Goal: Information Seeking & Learning: Learn about a topic

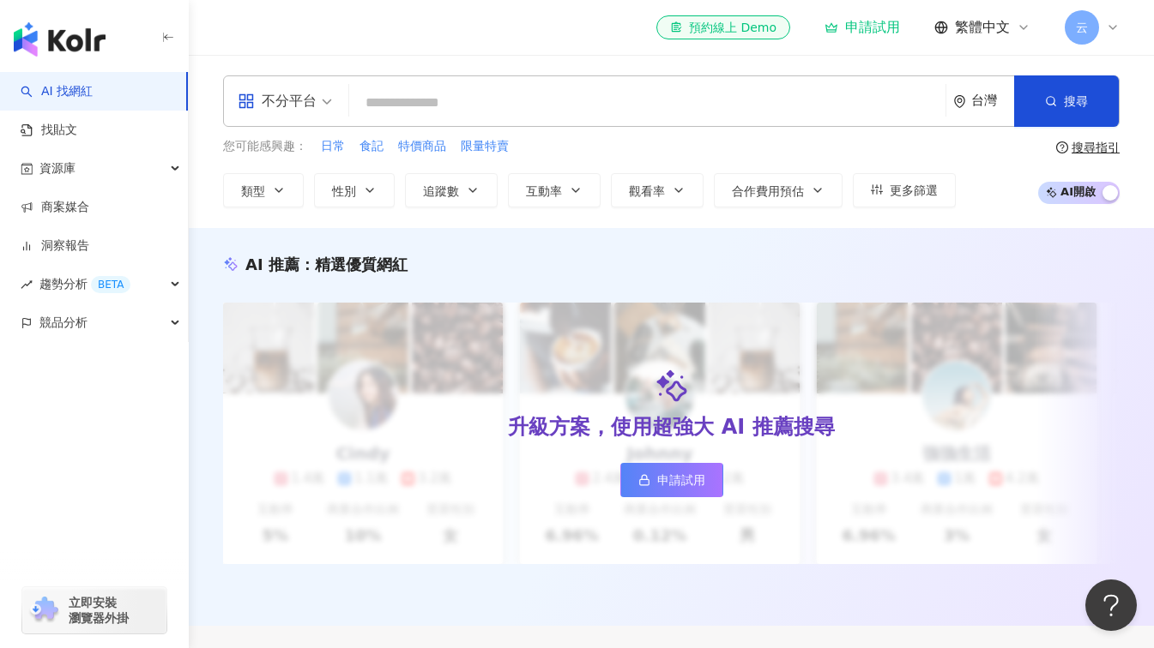
type input "**********"
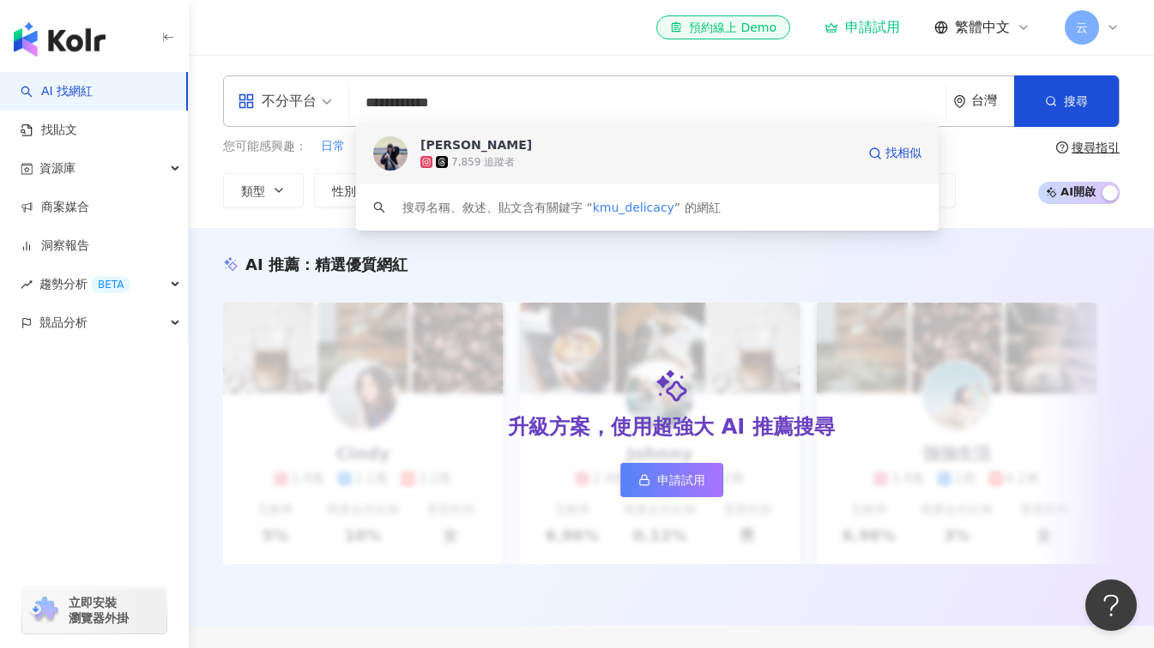
click at [443, 146] on div "[PERSON_NAME]" at bounding box center [476, 144] width 112 height 17
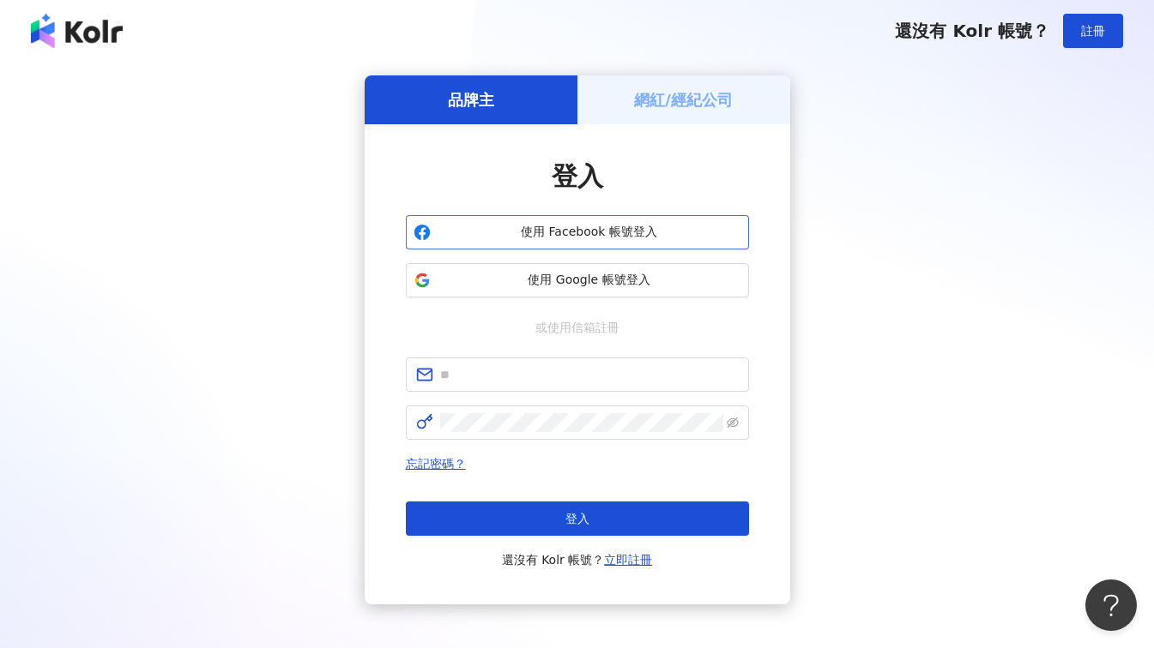
click at [481, 233] on span "使用 Facebook 帳號登入" at bounding box center [589, 232] width 304 height 17
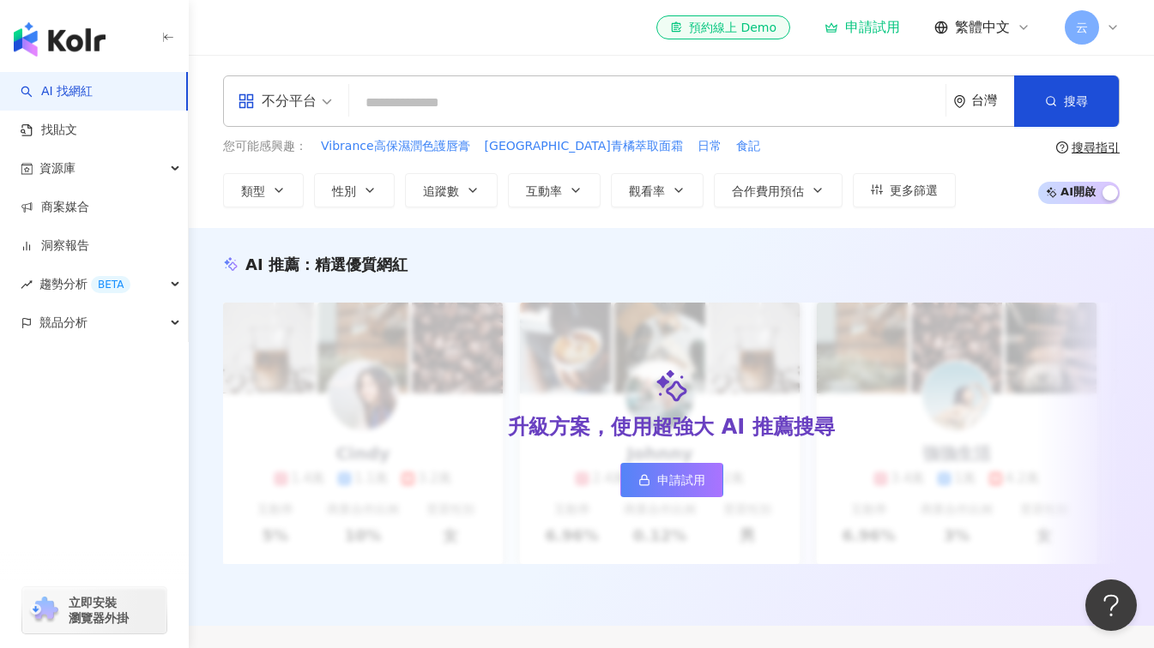
type input "**********"
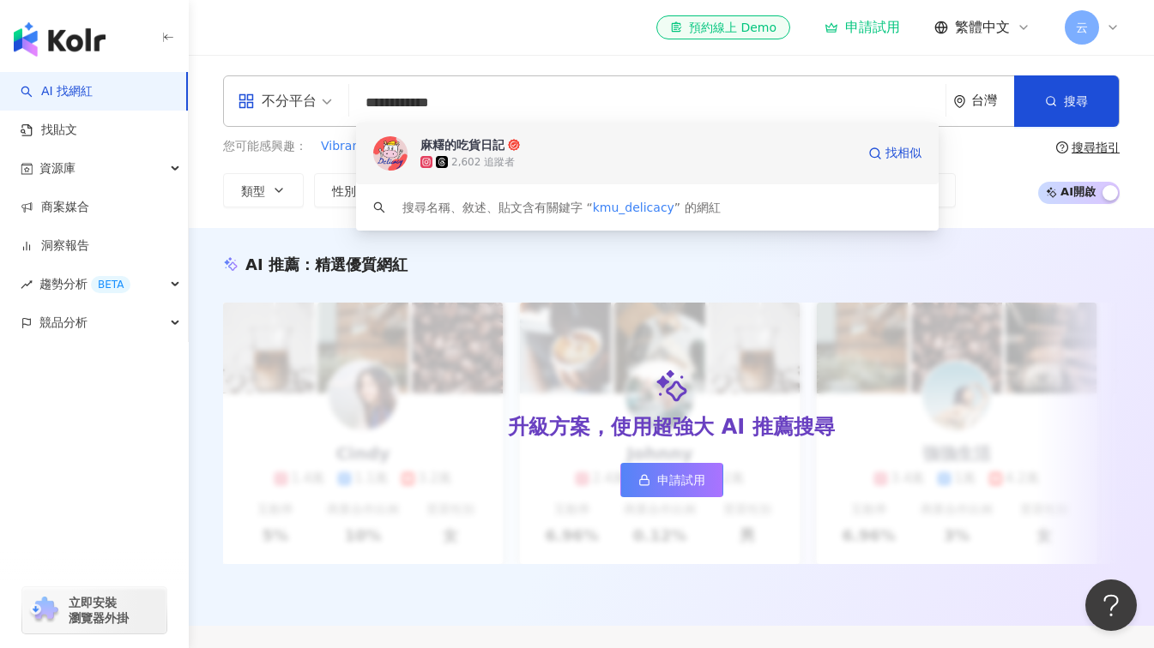
click at [473, 152] on div "麻糬的吃貨日記" at bounding box center [462, 144] width 84 height 17
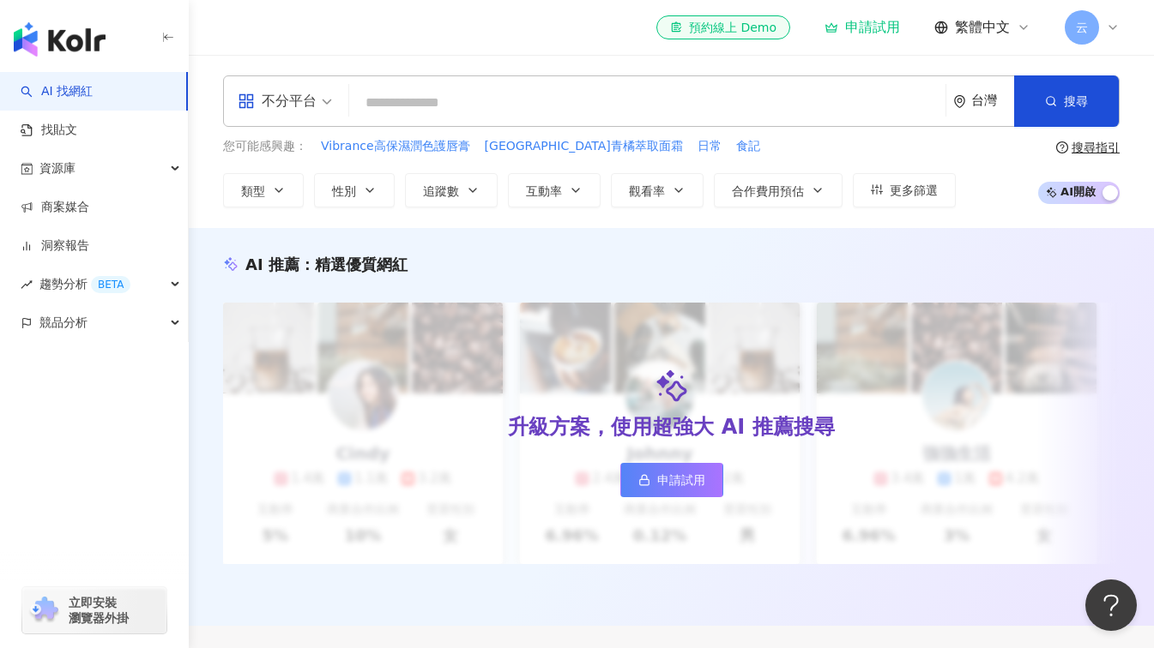
paste input "**********"
type input "**********"
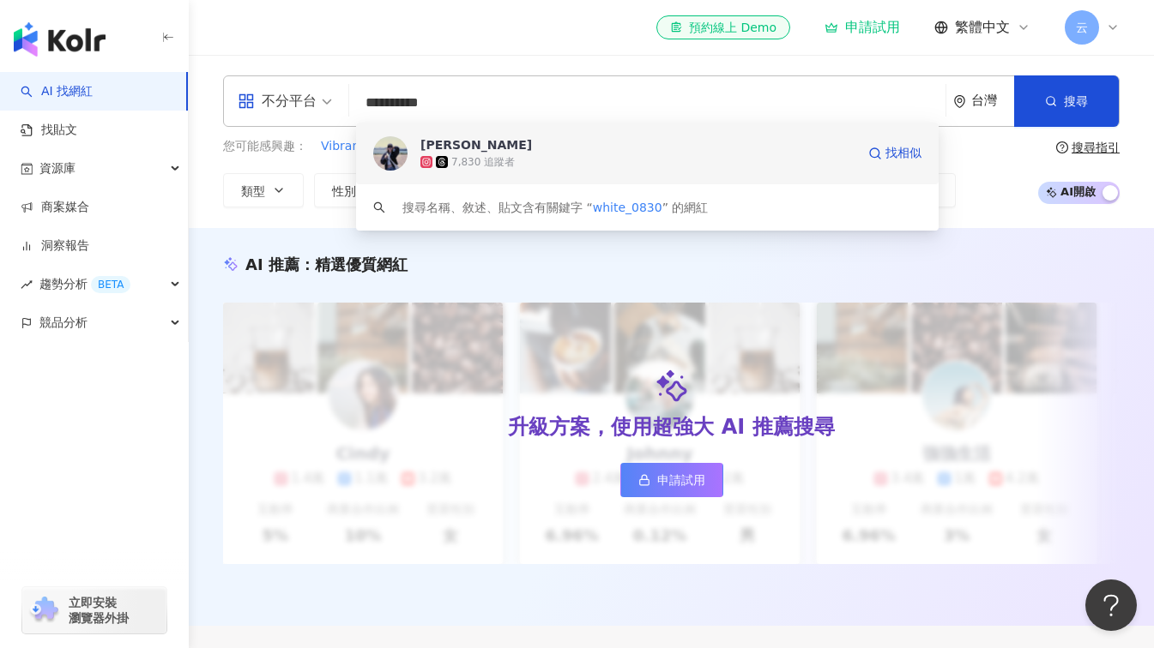
click at [443, 141] on div "[PERSON_NAME]" at bounding box center [476, 144] width 112 height 17
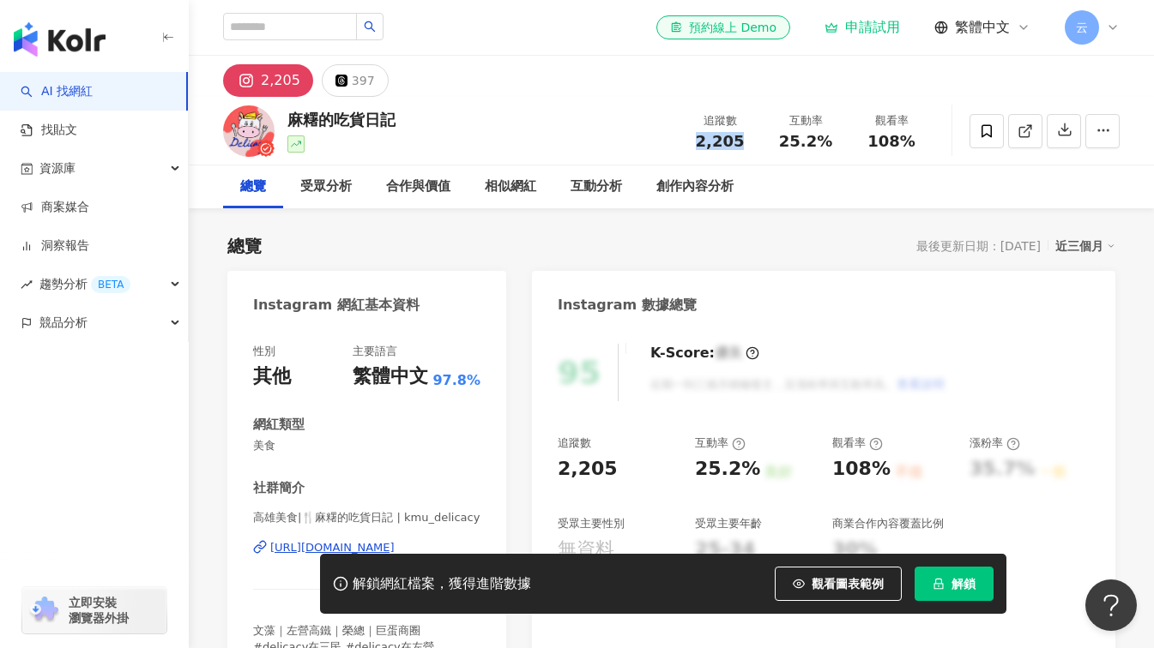
drag, startPoint x: 690, startPoint y: 142, endPoint x: 739, endPoint y: 146, distance: 49.1
click at [739, 146] on div "2,205" at bounding box center [719, 141] width 65 height 17
copy span "2,205"
click at [503, 142] on div "麻糬的吃貨日記 追蹤數 2,205 互動率 25.2% 觀看率 108%" at bounding box center [671, 131] width 965 height 68
drag, startPoint x: 826, startPoint y: 142, endPoint x: 782, endPoint y: 141, distance: 43.8
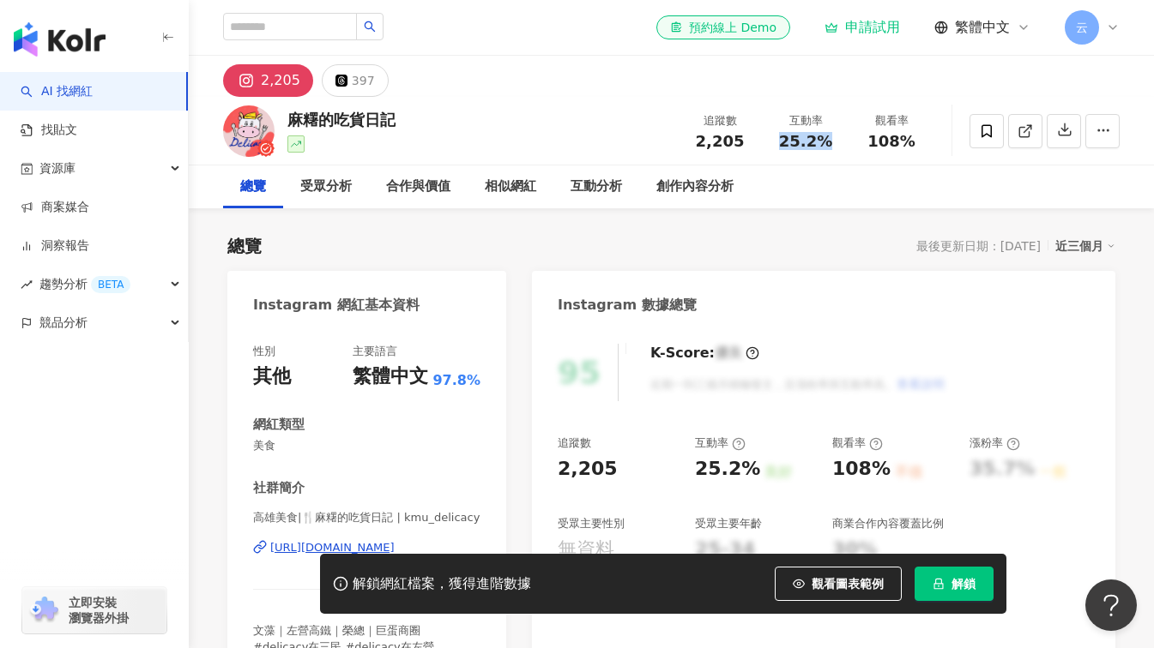
click at [782, 141] on span "25.2%" at bounding box center [805, 141] width 53 height 17
copy span "25.2%"
drag, startPoint x: 915, startPoint y: 148, endPoint x: 873, endPoint y: 146, distance: 42.1
click at [873, 146] on div "108%" at bounding box center [891, 141] width 65 height 17
copy span "108%"
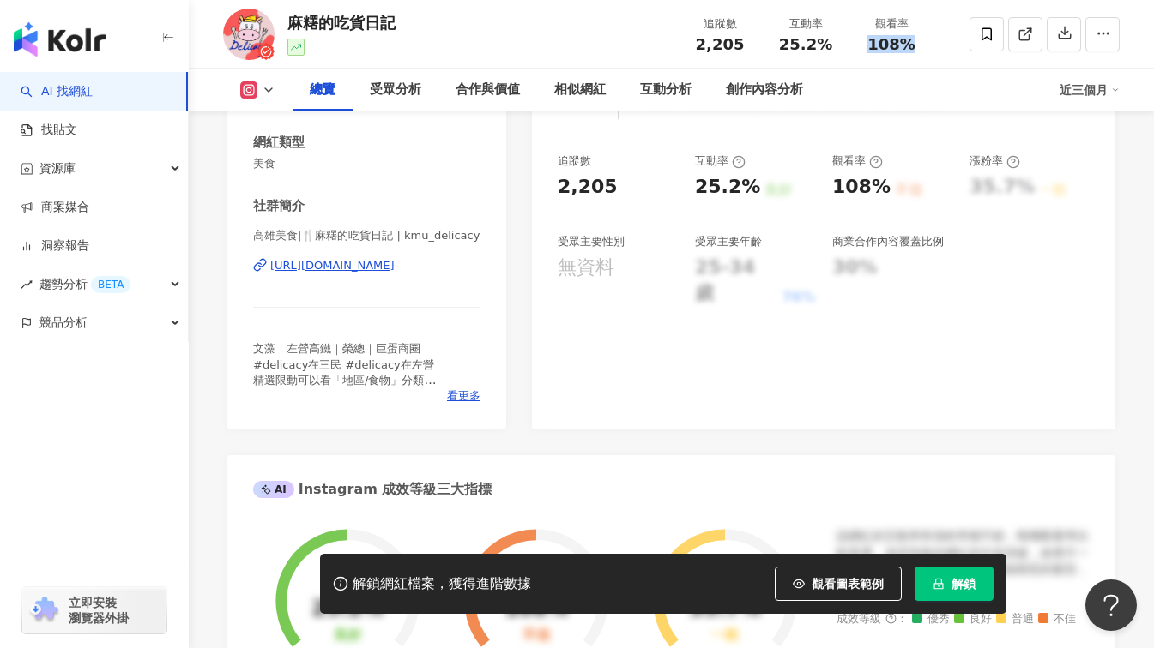
scroll to position [172, 0]
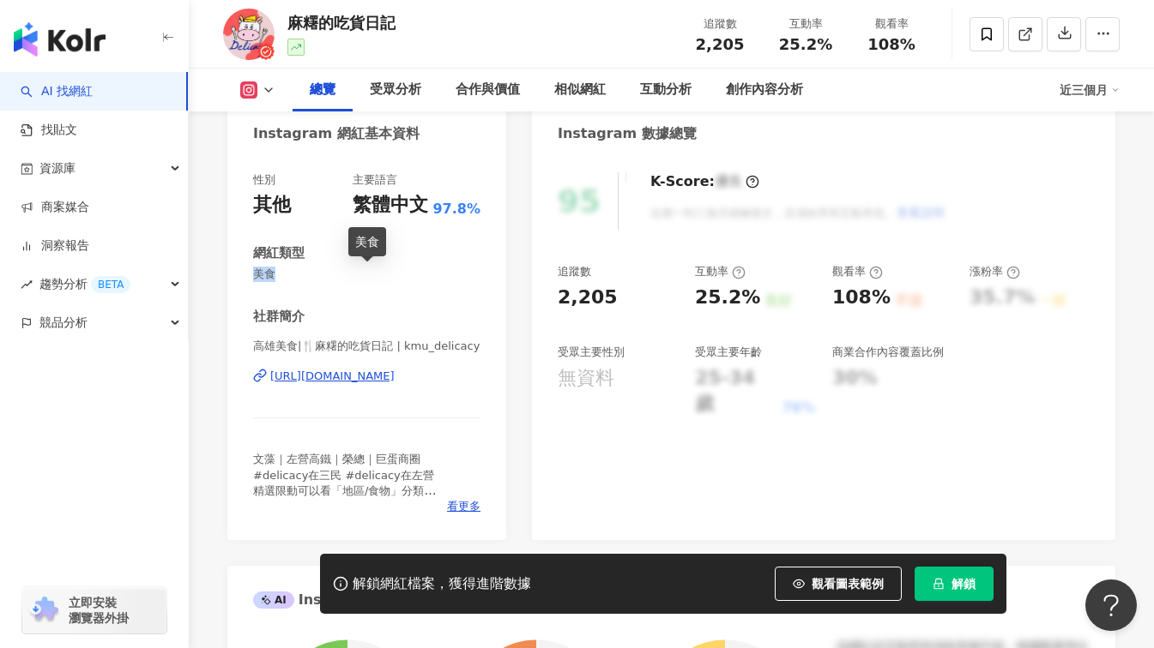
drag, startPoint x: 253, startPoint y: 275, endPoint x: 291, endPoint y: 279, distance: 37.9
click at [291, 279] on span "美食" at bounding box center [366, 274] width 227 height 15
copy span "美食"
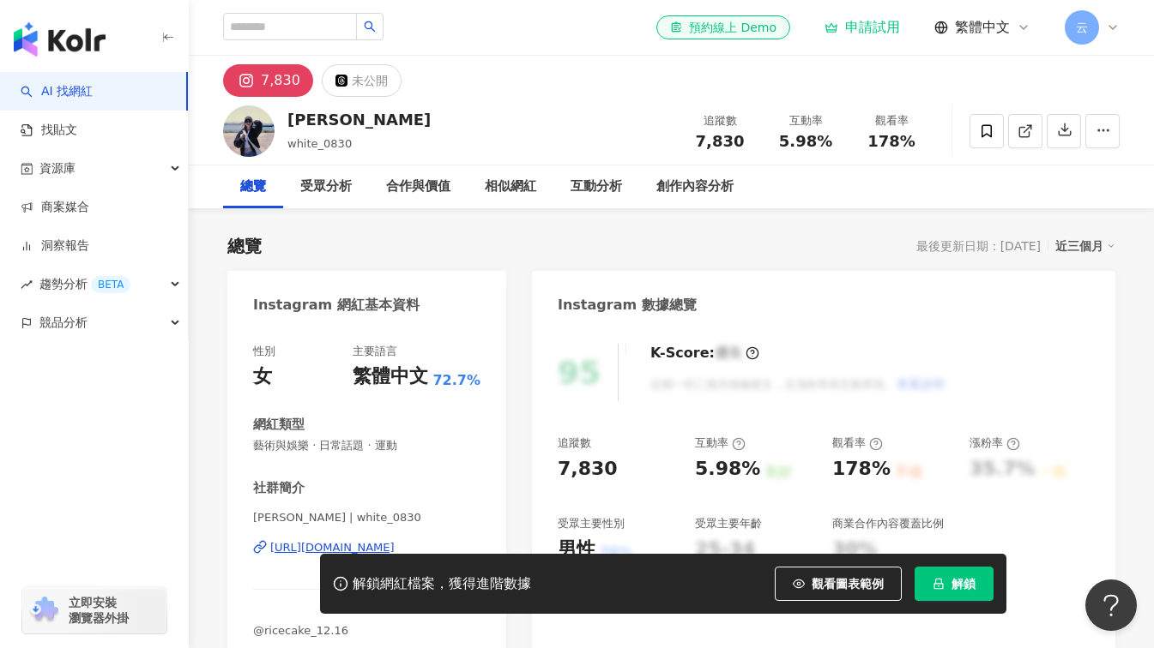
drag, startPoint x: 741, startPoint y: 142, endPoint x: 696, endPoint y: 149, distance: 46.0
click at [696, 149] on div "7,830" at bounding box center [719, 141] width 65 height 17
drag, startPoint x: 828, startPoint y: 149, endPoint x: 782, endPoint y: 147, distance: 45.5
click at [782, 147] on span "5.98%" at bounding box center [805, 141] width 53 height 17
copy span "5.98%"
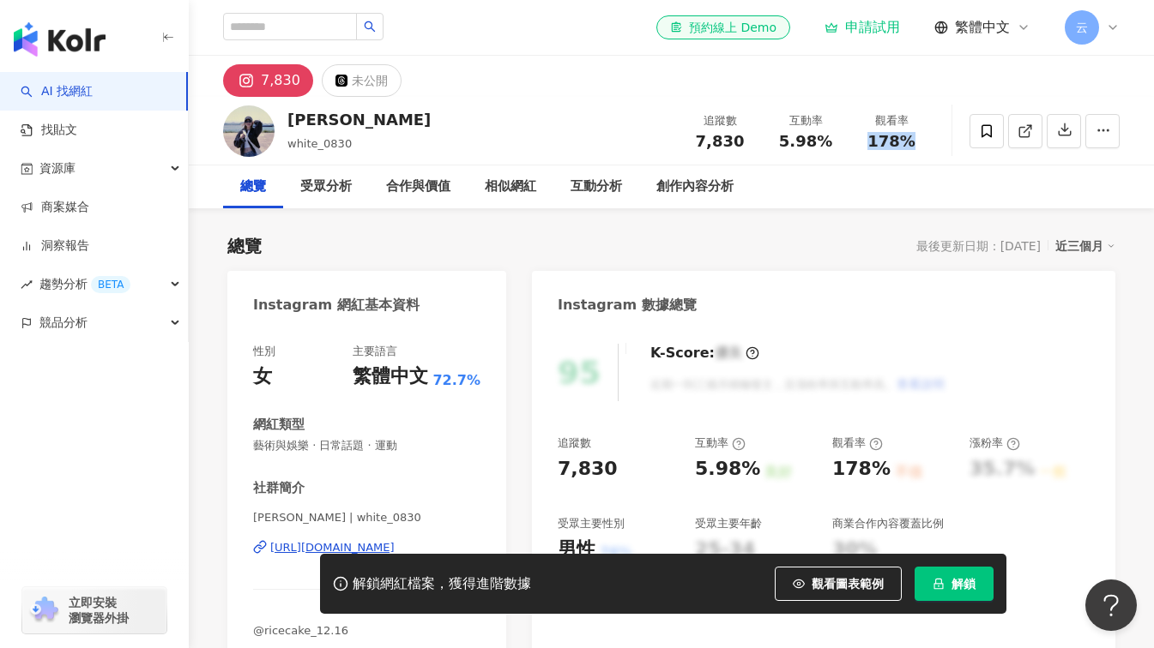
drag, startPoint x: 913, startPoint y: 141, endPoint x: 871, endPoint y: 147, distance: 42.5
click at [871, 147] on div "178%" at bounding box center [891, 141] width 65 height 17
copy span "178%"
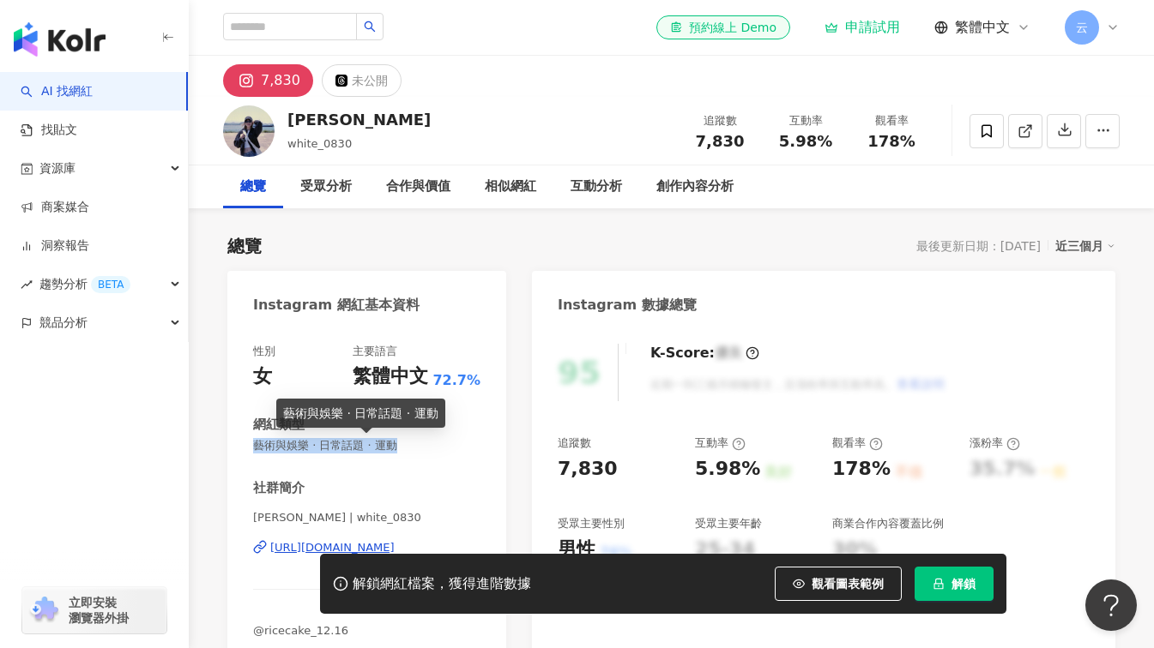
drag, startPoint x: 254, startPoint y: 446, endPoint x: 411, endPoint y: 449, distance: 157.0
click at [411, 449] on span "藝術與娛樂 · 日常話題 · 運動" at bounding box center [366, 445] width 227 height 15
copy span "藝術與娛樂 · 日常話題 · 運動"
